Goal: Transaction & Acquisition: Purchase product/service

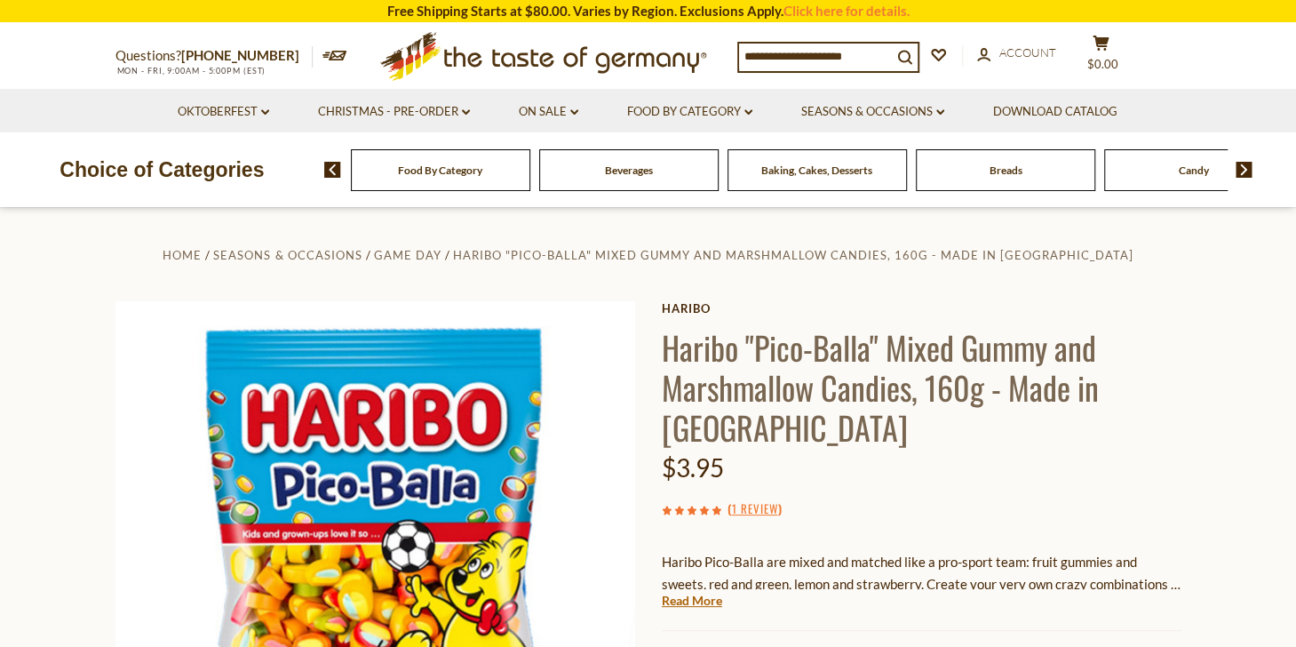
click at [813, 51] on input at bounding box center [815, 56] width 153 height 25
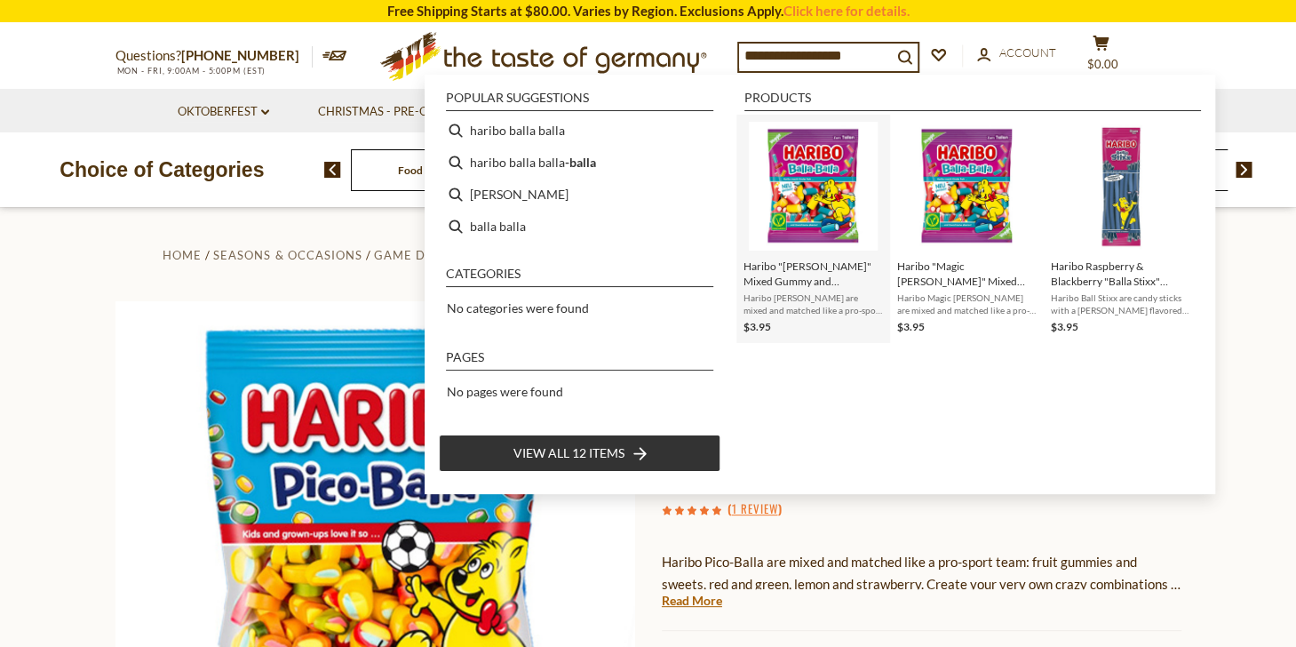
type input "**********"
click at [828, 181] on img "Instant Search Results" at bounding box center [813, 186] width 129 height 129
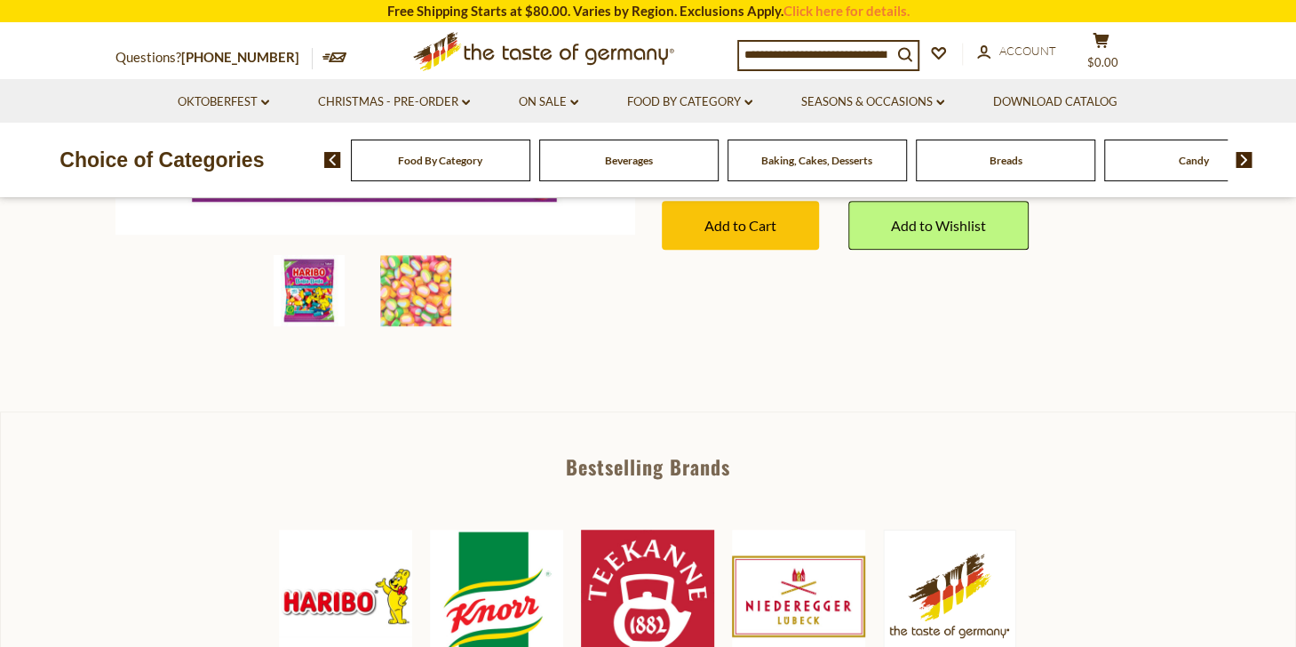
scroll to position [333, 0]
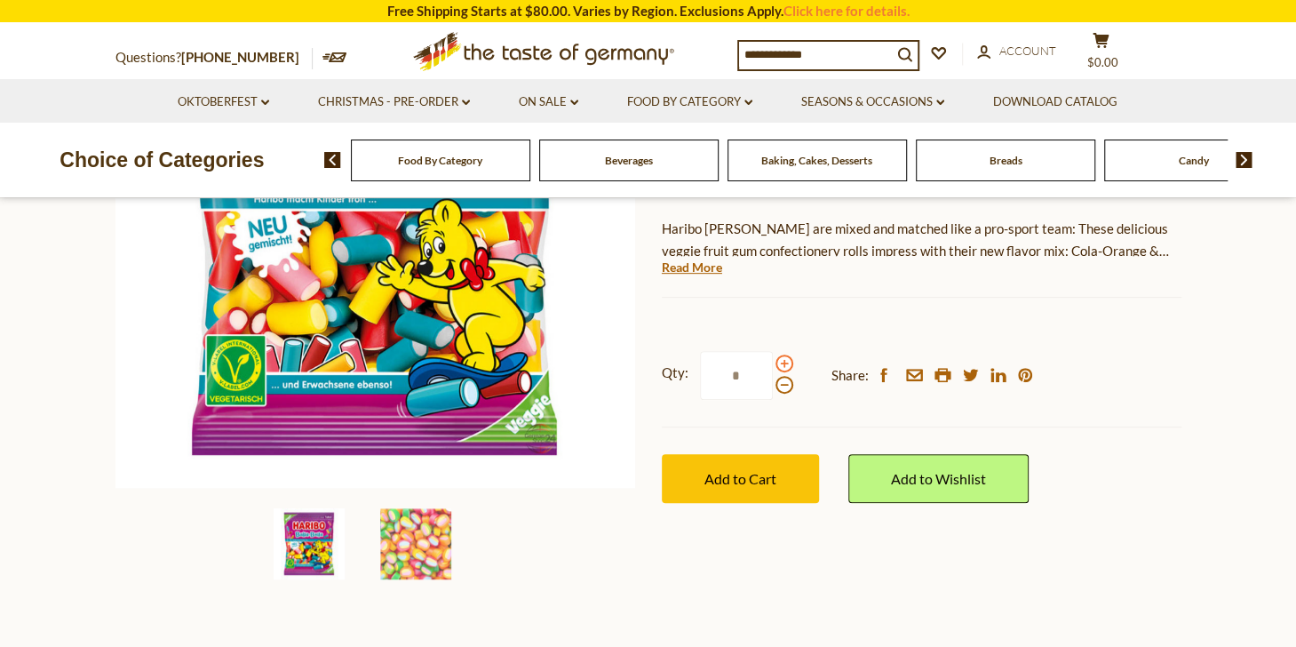
click at [780, 362] on span at bounding box center [785, 363] width 18 height 18
click at [773, 362] on input "*" at bounding box center [736, 375] width 73 height 49
click at [780, 362] on span at bounding box center [785, 363] width 18 height 18
click at [773, 362] on input "*" at bounding box center [736, 375] width 73 height 49
click at [780, 362] on span at bounding box center [785, 363] width 18 height 18
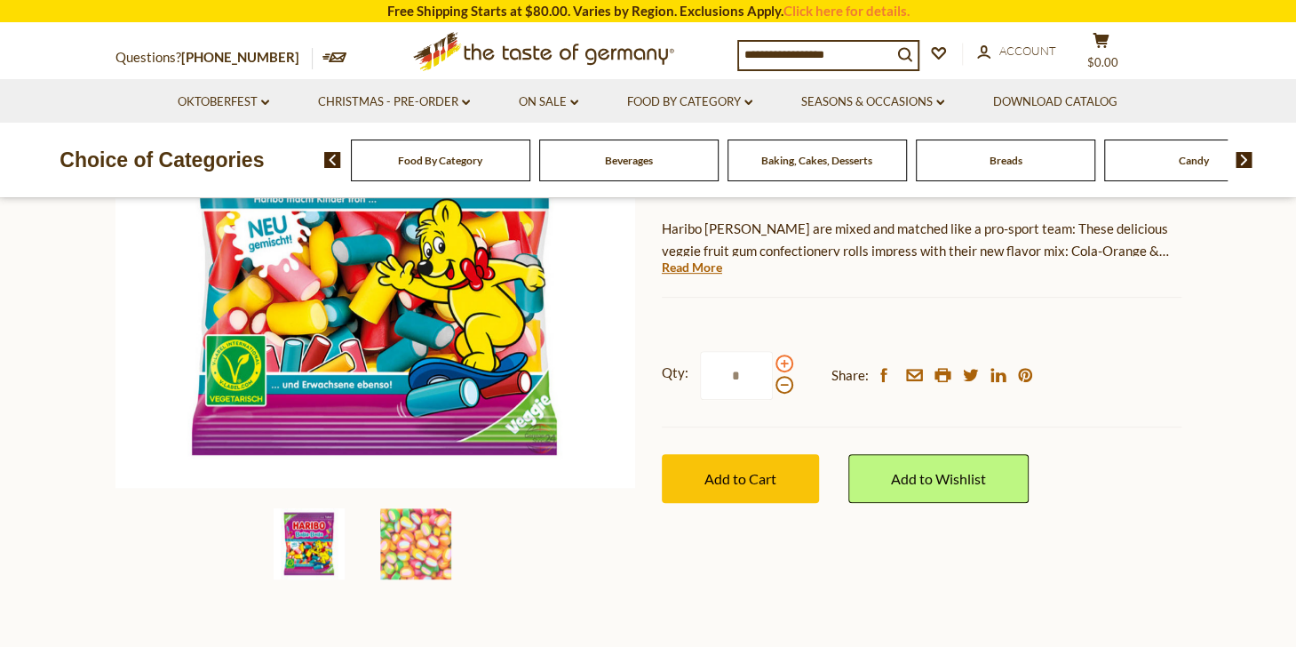
click at [773, 362] on input "*" at bounding box center [736, 375] width 73 height 49
type input "*"
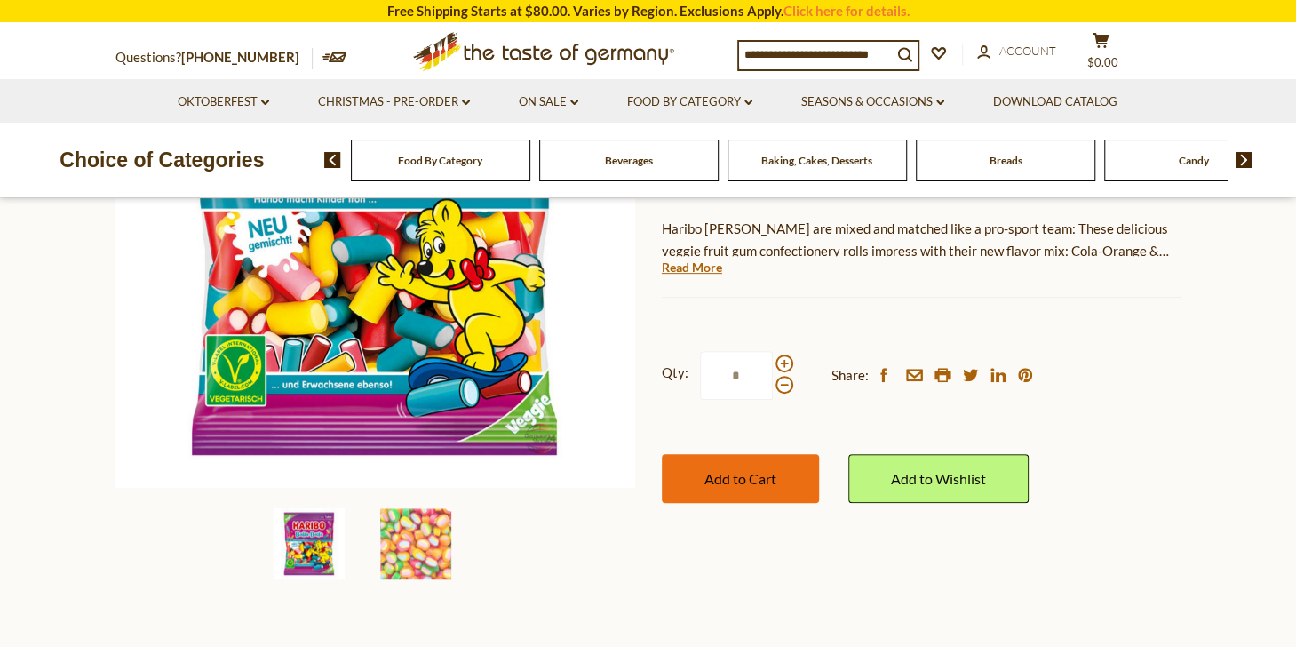
click at [761, 471] on span "Add to Cart" at bounding box center [741, 478] width 72 height 17
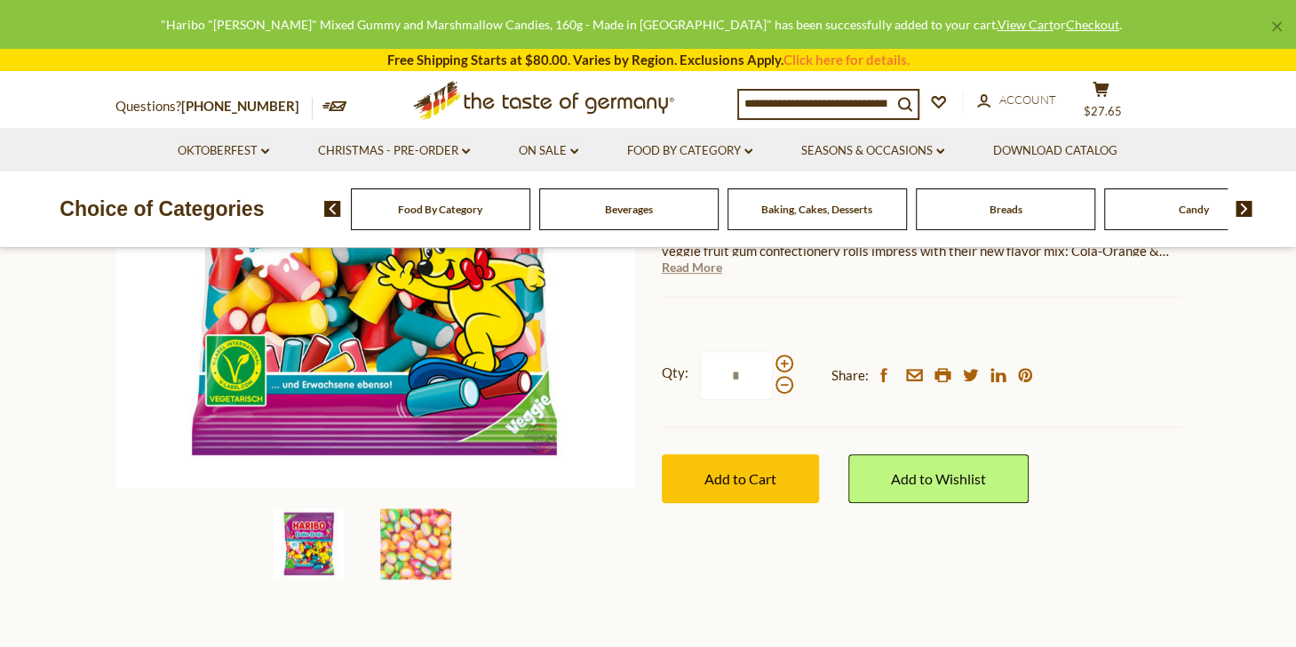
click at [691, 271] on link "Read More" at bounding box center [692, 268] width 60 height 18
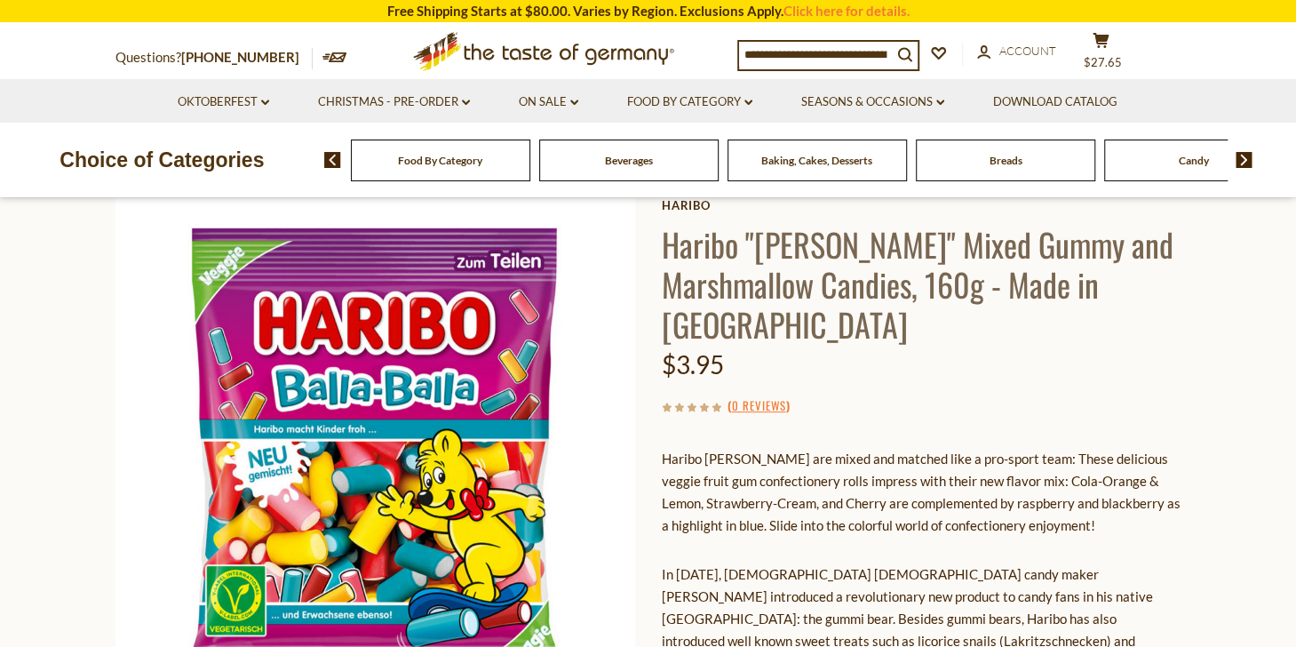
scroll to position [0, 0]
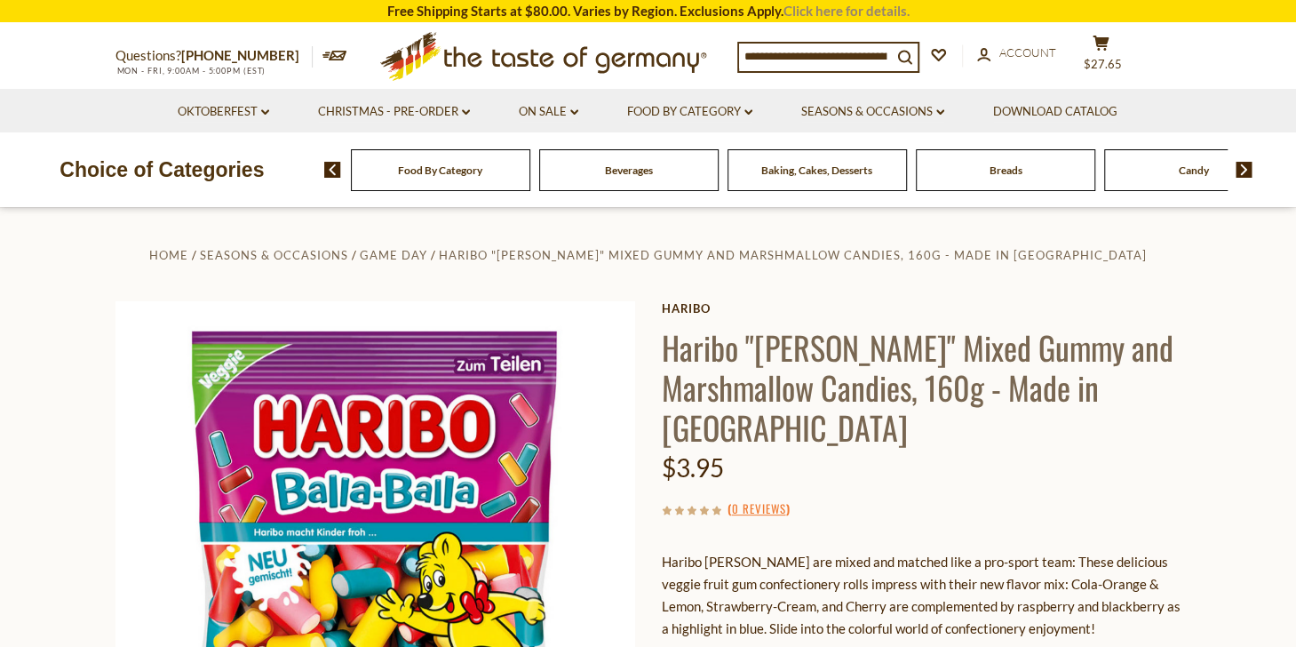
click at [857, 10] on link "Click here for details." at bounding box center [847, 11] width 126 height 16
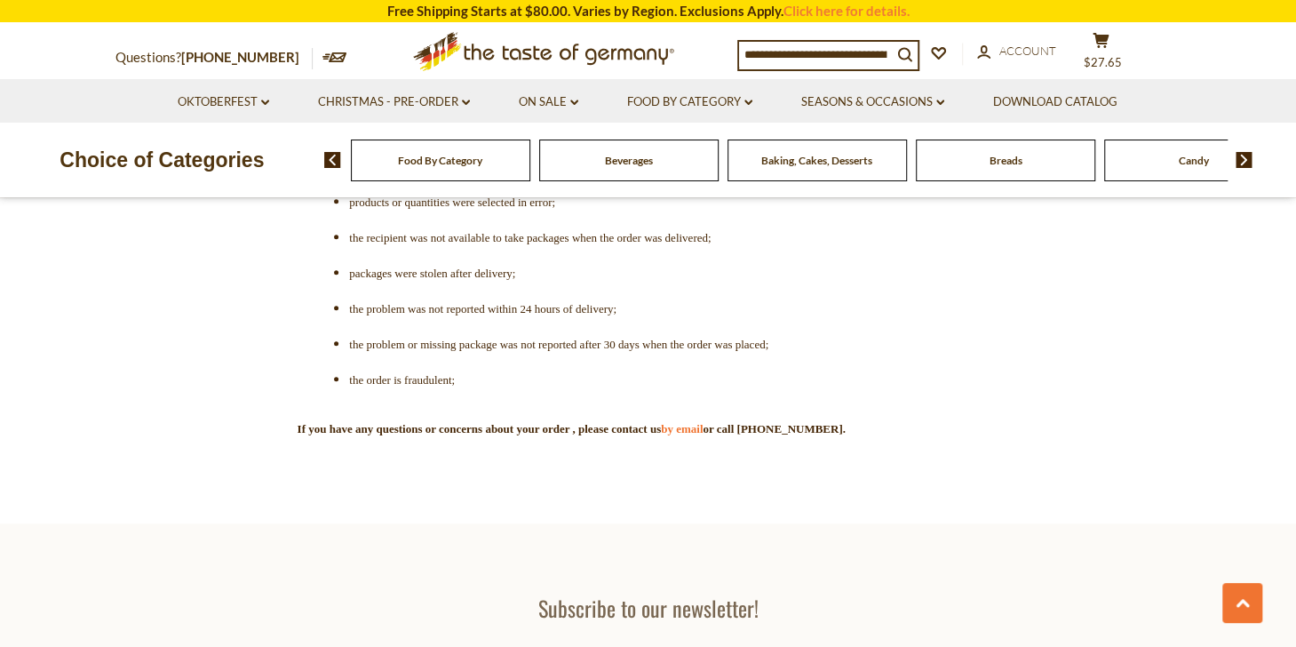
scroll to position [4687, 0]
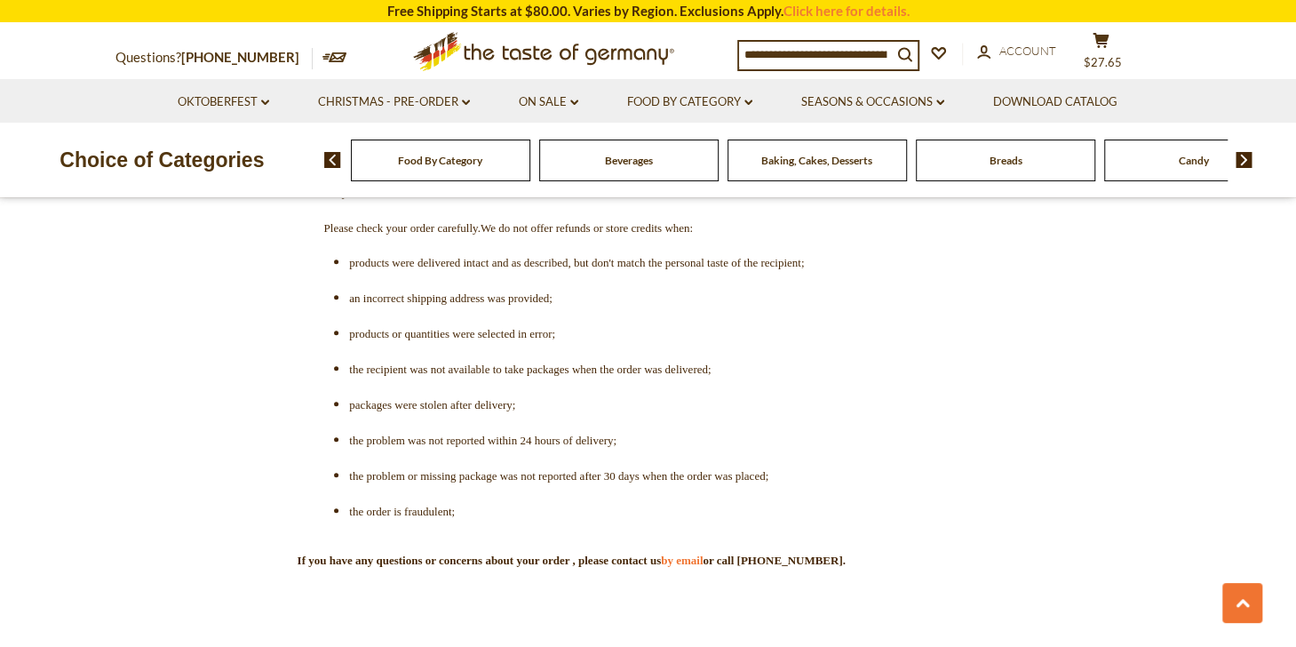
click at [800, 56] on input at bounding box center [815, 54] width 153 height 25
type input "**********"
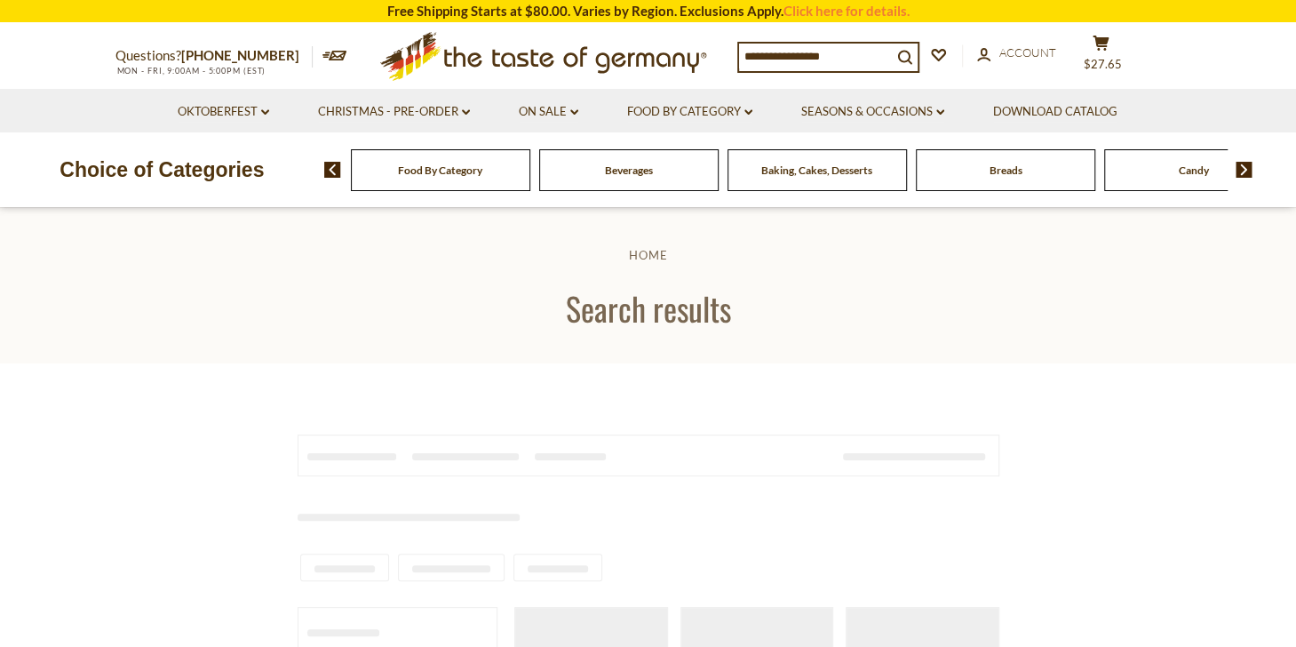
type input "**********"
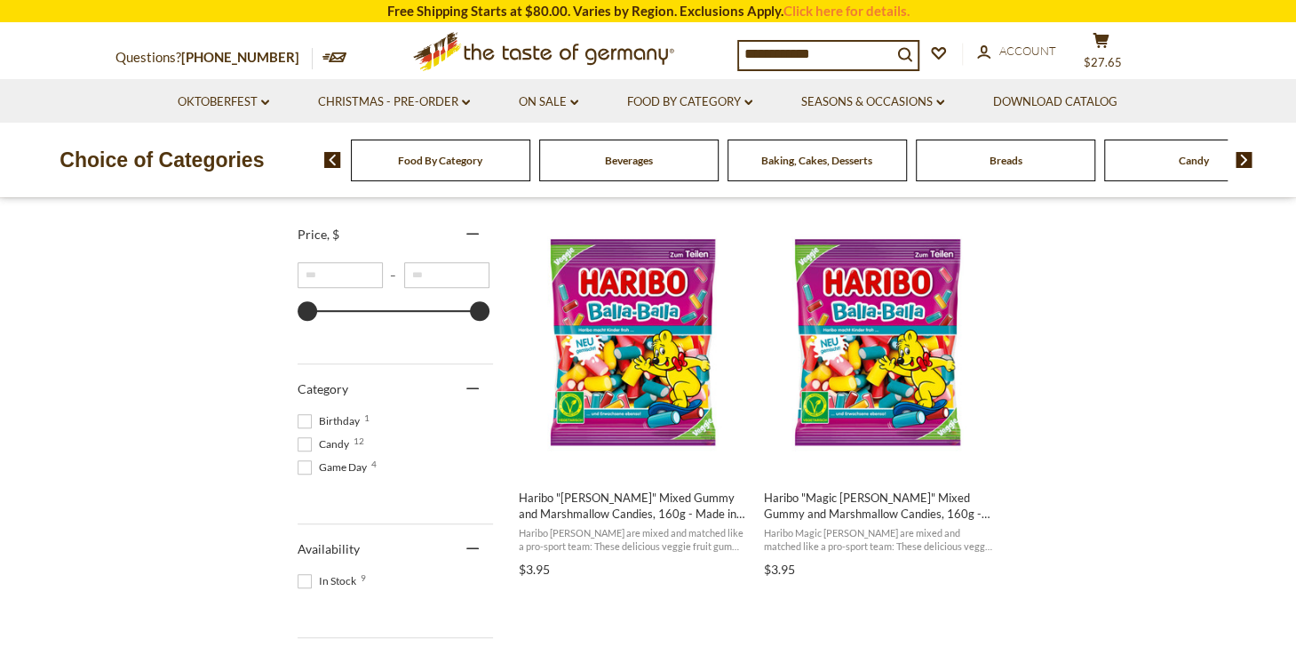
scroll to position [333, 0]
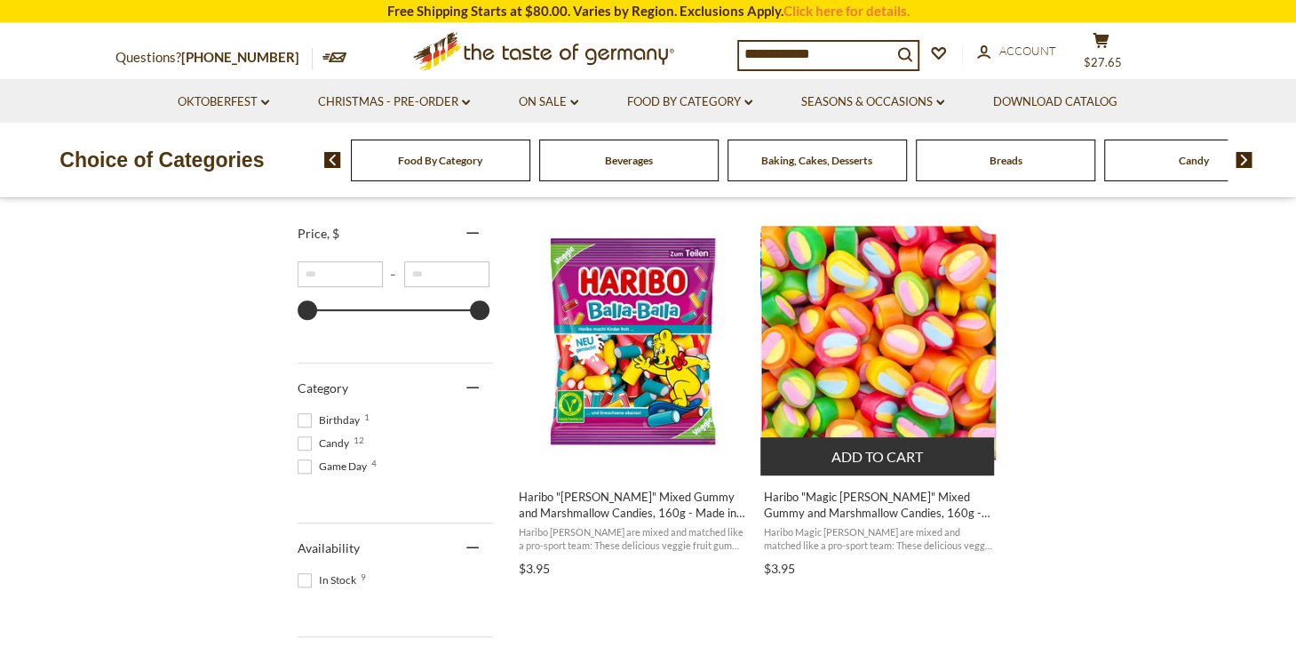
click at [896, 333] on img "Haribo" at bounding box center [878, 342] width 235 height 236
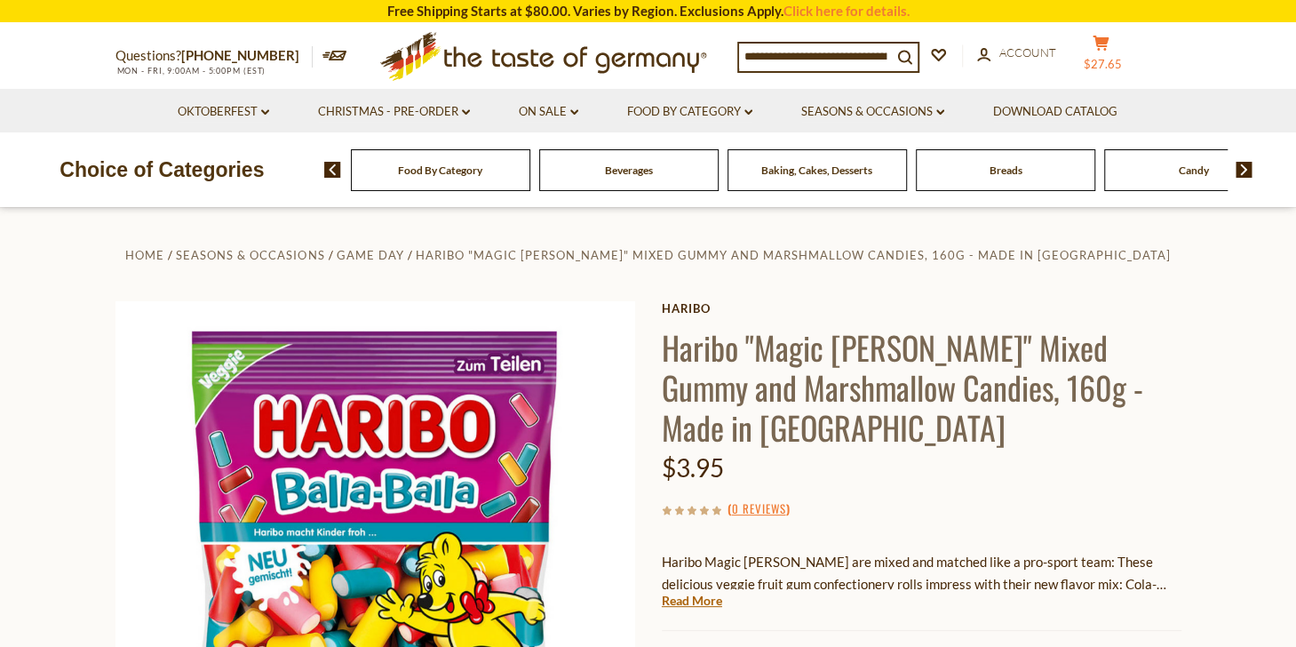
click at [1109, 40] on icon at bounding box center [1101, 43] width 16 height 15
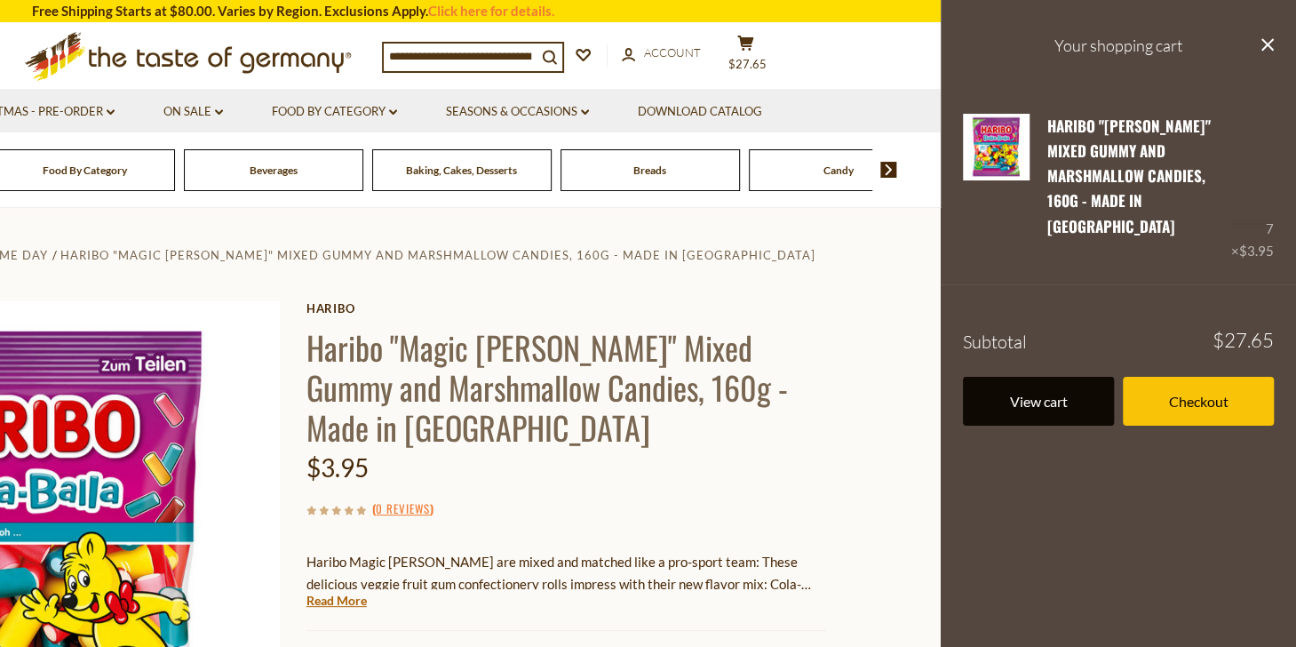
click at [1055, 378] on link "View cart" at bounding box center [1038, 401] width 151 height 49
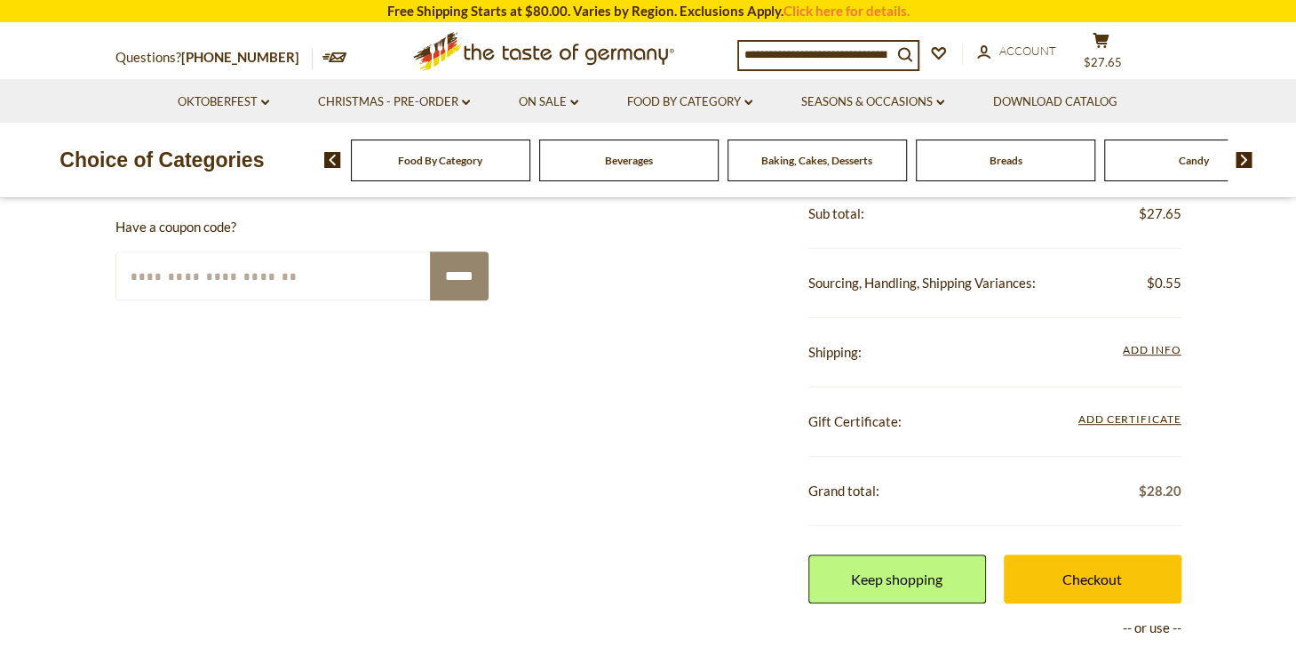
scroll to position [400, 0]
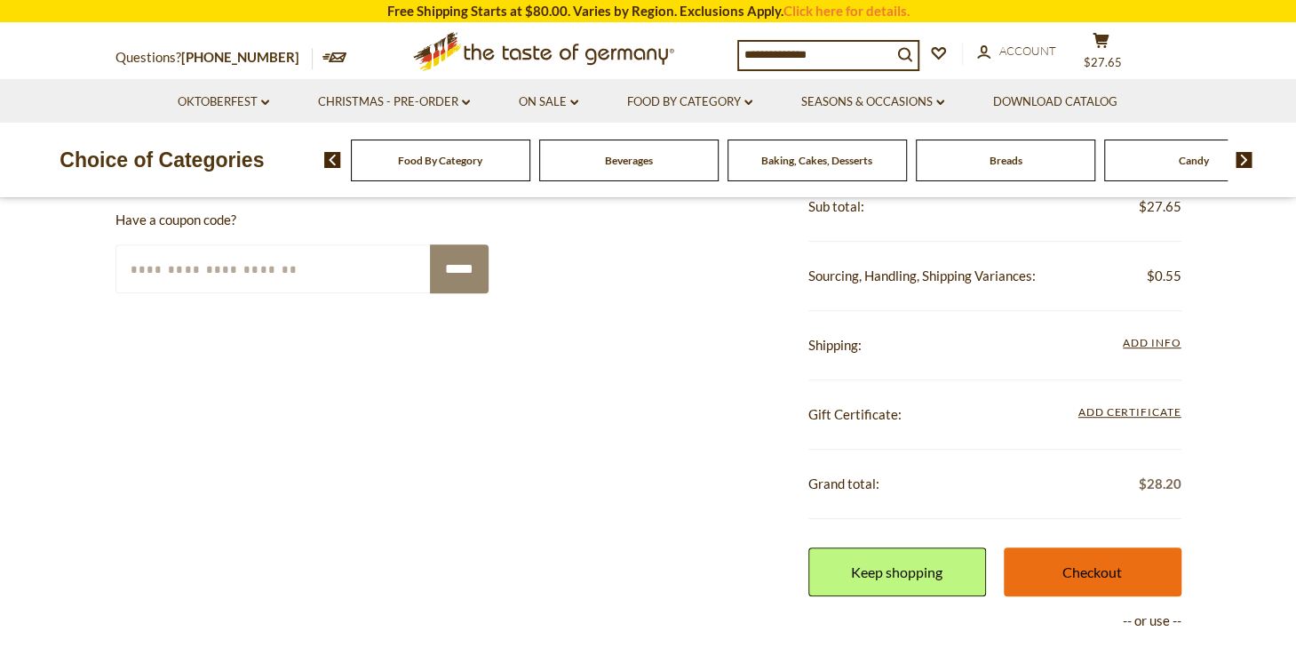
click at [1104, 568] on link "Checkout" at bounding box center [1093, 571] width 178 height 49
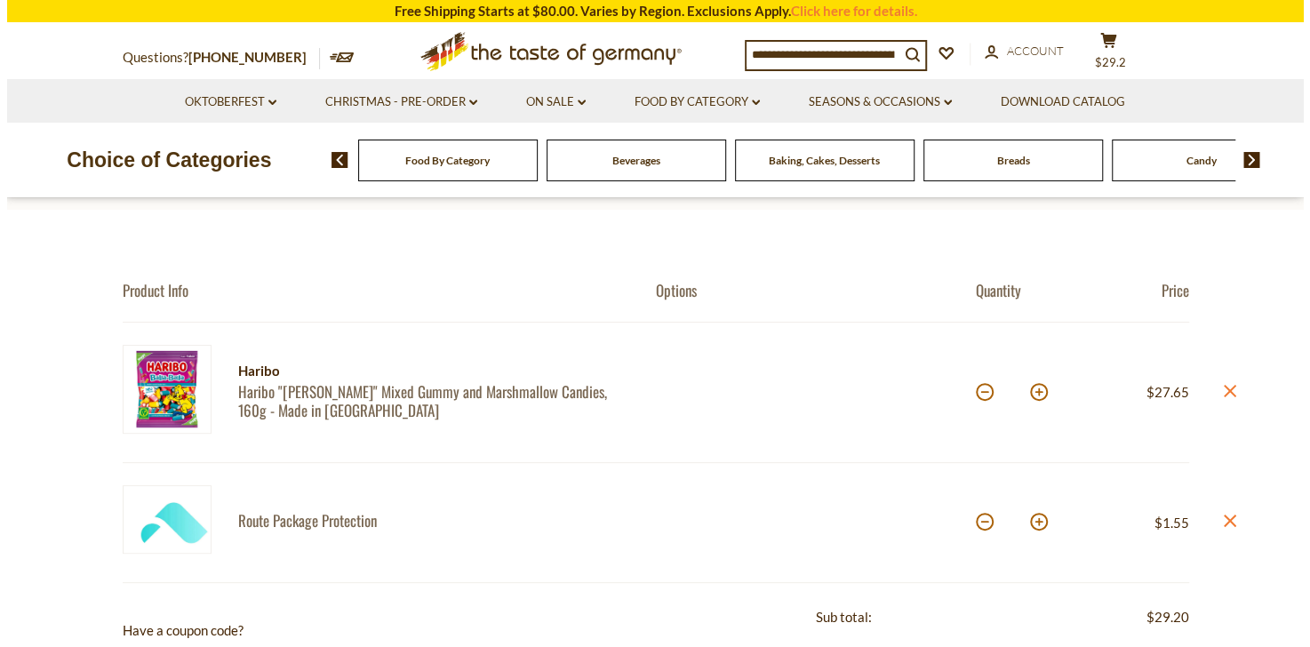
scroll to position [111, 0]
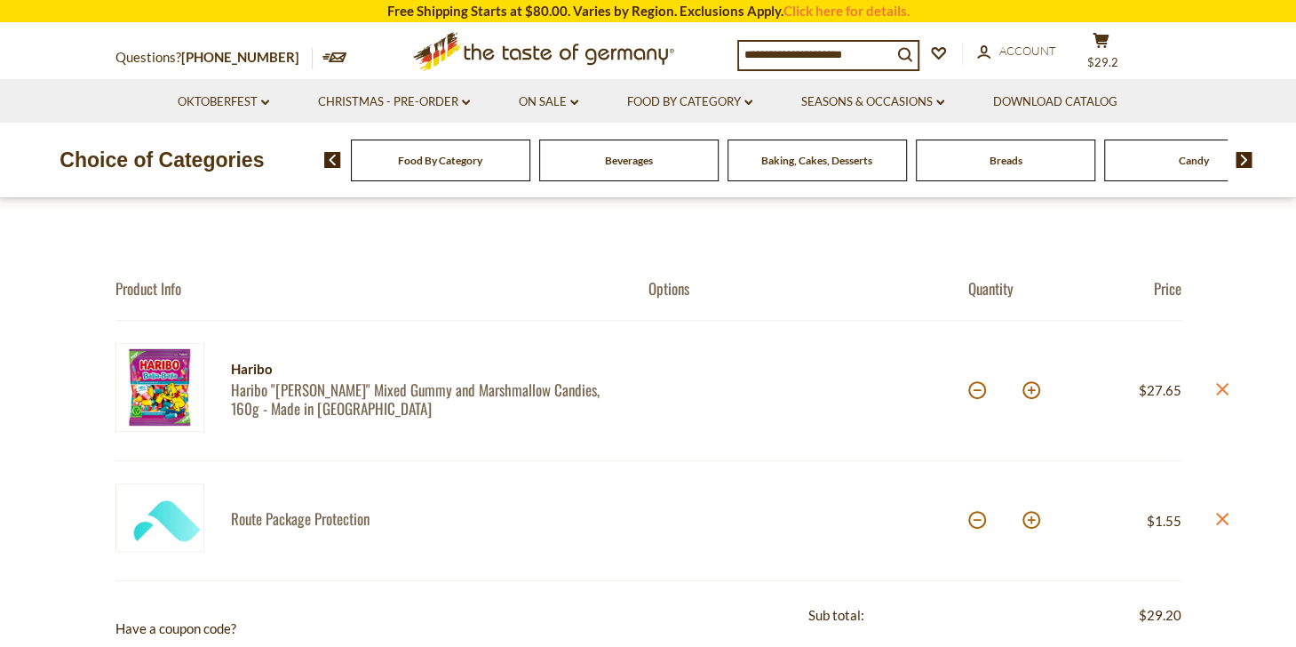
click at [1226, 388] on icon "close" at bounding box center [1221, 388] width 13 height 13
